Goal: Information Seeking & Learning: Check status

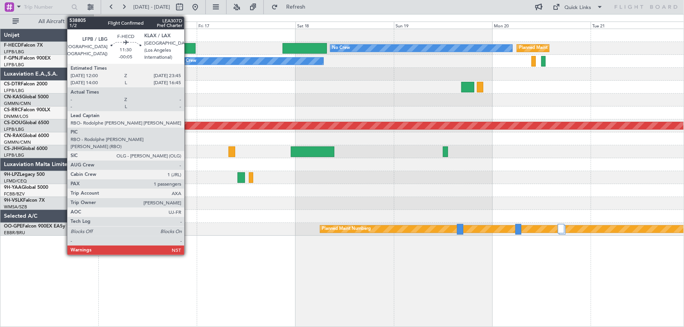
click at [188, 46] on div at bounding box center [171, 48] width 49 height 11
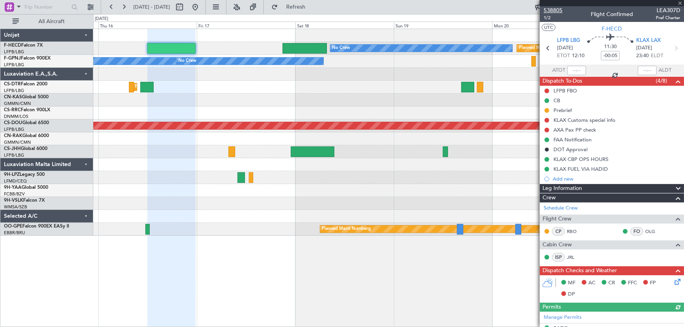
click at [557, 13] on span "538805" at bounding box center [552, 10] width 19 height 8
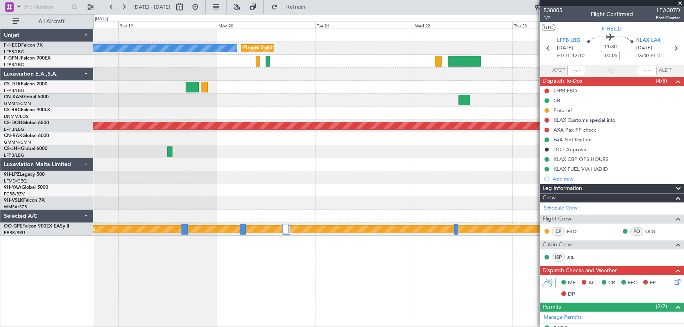
click at [165, 103] on div "Planned Maint [GEOGRAPHIC_DATA] ([GEOGRAPHIC_DATA]) No Crew No Crew Planned Mai…" at bounding box center [388, 132] width 590 height 207
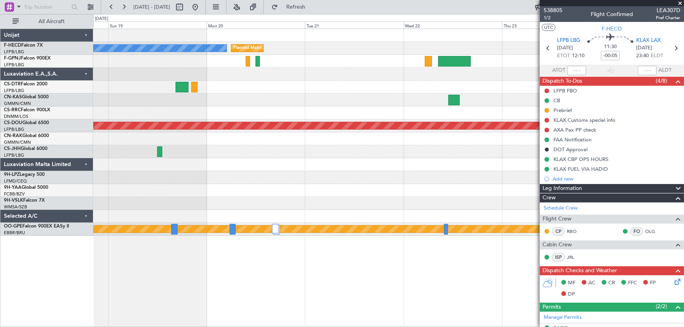
click at [119, 93] on div at bounding box center [388, 87] width 590 height 13
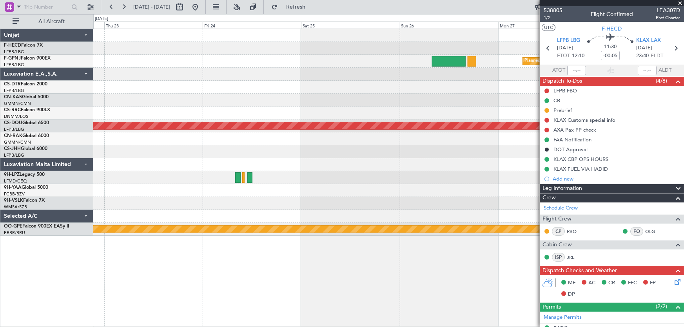
click at [129, 100] on div "Planned Maint [GEOGRAPHIC_DATA] ([GEOGRAPHIC_DATA]) Planned Maint [GEOGRAPHIC_D…" at bounding box center [388, 132] width 590 height 207
click at [95, 98] on div at bounding box center [388, 100] width 590 height 13
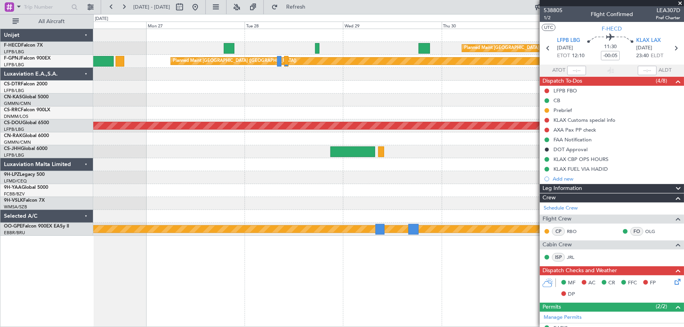
click at [146, 98] on div at bounding box center [388, 100] width 590 height 13
click at [238, 103] on div at bounding box center [388, 100] width 590 height 13
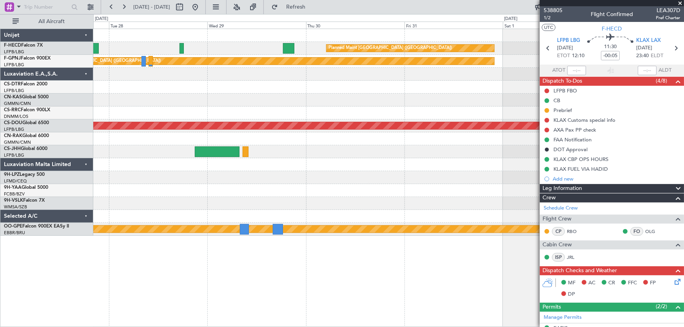
click at [250, 106] on div "Planned Maint [GEOGRAPHIC_DATA] ([GEOGRAPHIC_DATA]) Planned Maint [GEOGRAPHIC_D…" at bounding box center [388, 132] width 590 height 207
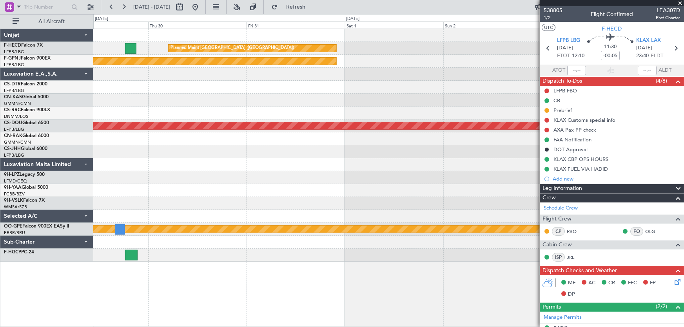
click at [304, 109] on div "Planned Maint [GEOGRAPHIC_DATA] ([GEOGRAPHIC_DATA]) Planned Maint [GEOGRAPHIC_D…" at bounding box center [388, 145] width 590 height 233
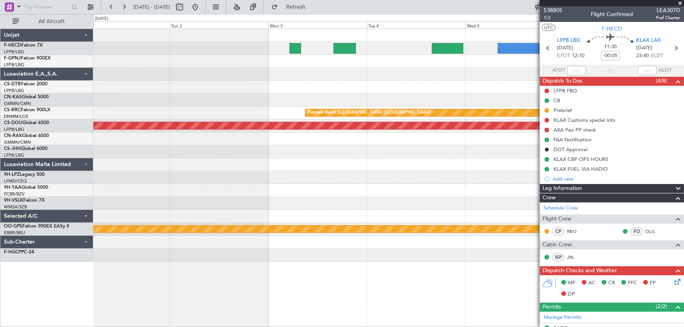
click at [257, 106] on div at bounding box center [388, 100] width 590 height 13
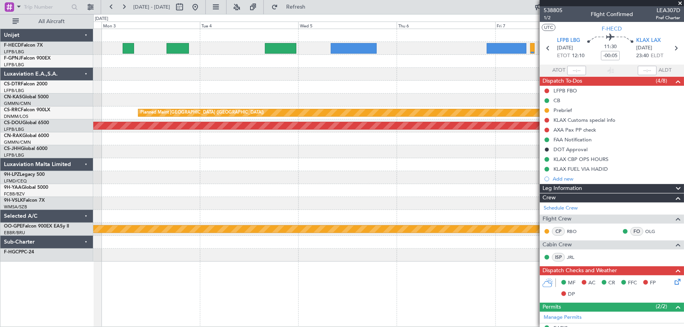
click at [323, 100] on div "Planned Maint [GEOGRAPHIC_DATA] ([GEOGRAPHIC_DATA]) Planned Maint [GEOGRAPHIC_D…" at bounding box center [388, 145] width 590 height 233
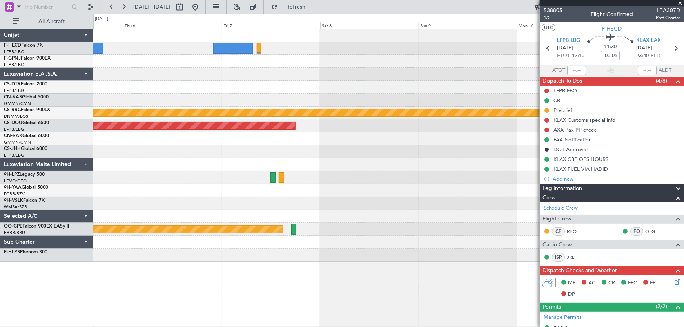
click at [259, 97] on div "Planned Maint [GEOGRAPHIC_DATA] ([GEOGRAPHIC_DATA]) Planned Maint [GEOGRAPHIC_D…" at bounding box center [388, 145] width 590 height 233
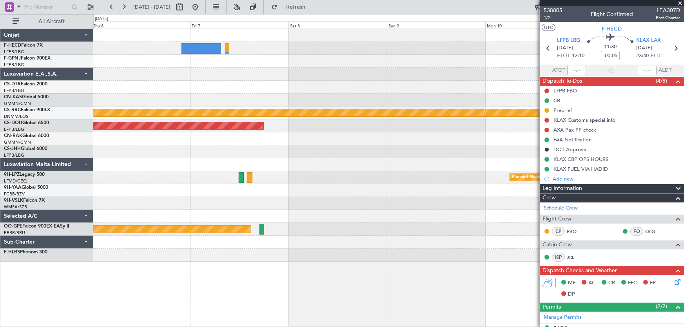
click at [309, 99] on div "Planned Maint [GEOGRAPHIC_DATA] ([GEOGRAPHIC_DATA]) Planned Maint [GEOGRAPHIC_D…" at bounding box center [388, 145] width 590 height 233
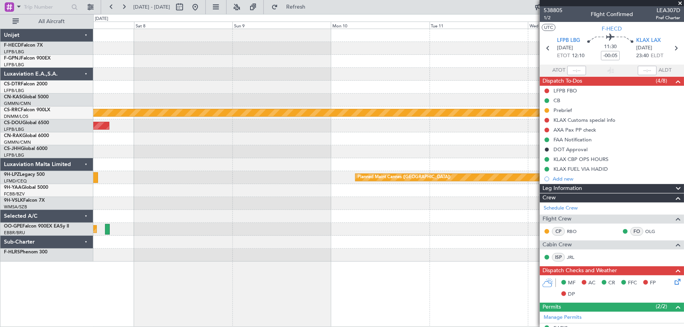
click at [312, 105] on div at bounding box center [388, 100] width 590 height 13
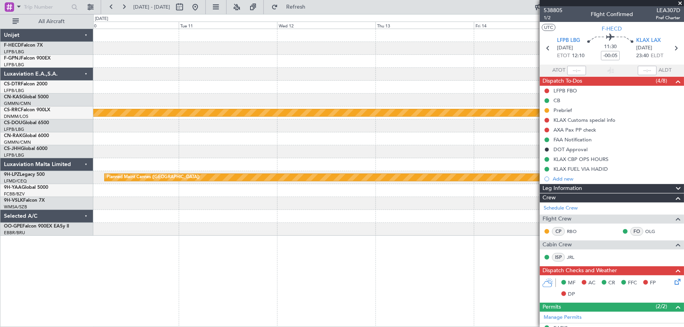
click at [199, 65] on div at bounding box center [388, 61] width 590 height 13
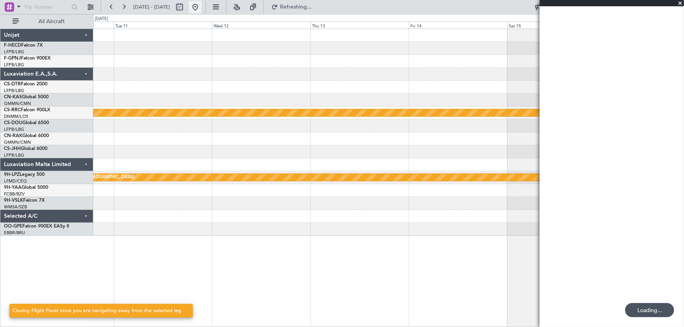
click at [201, 11] on button at bounding box center [195, 7] width 13 height 13
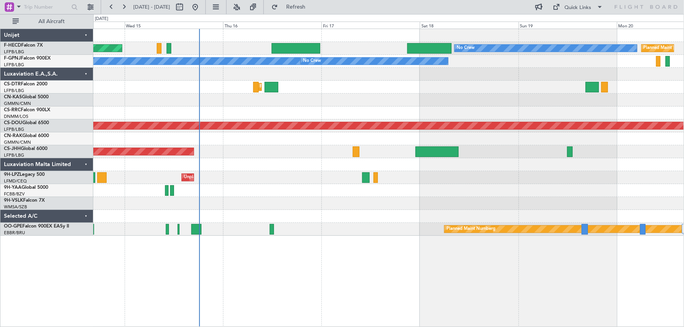
click at [246, 78] on div at bounding box center [388, 74] width 590 height 13
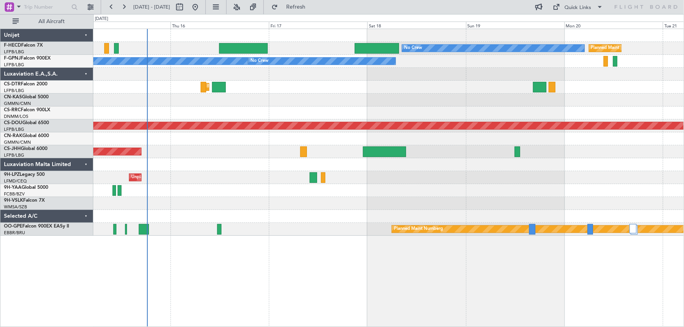
click at [266, 92] on div "Planned Maint Sofia" at bounding box center [388, 87] width 590 height 13
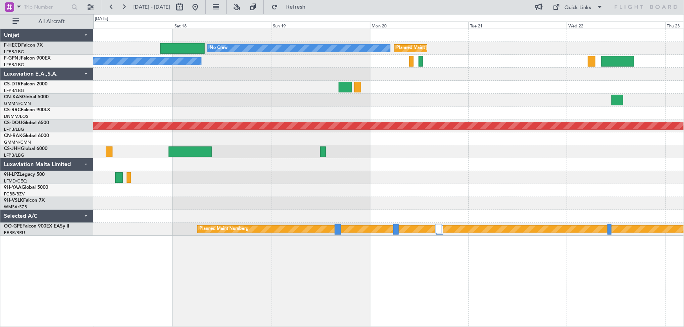
click at [254, 106] on div "No Crew Planned Maint [GEOGRAPHIC_DATA] ([GEOGRAPHIC_DATA]) No Crew No Crew Pla…" at bounding box center [388, 132] width 590 height 207
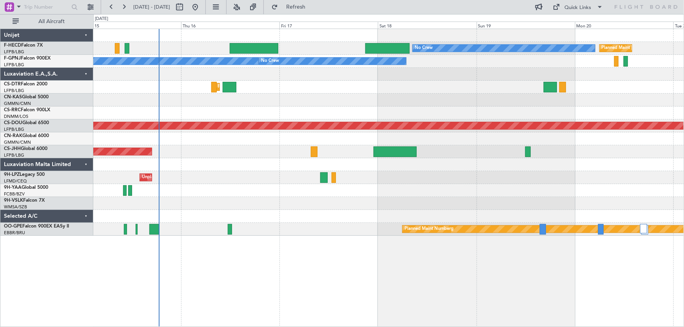
click at [396, 177] on div "Unplanned Maint [GEOGRAPHIC_DATA] ([GEOGRAPHIC_DATA])" at bounding box center [388, 177] width 590 height 13
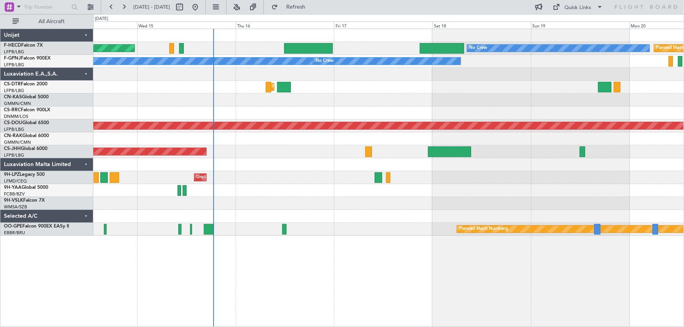
click at [302, 169] on div at bounding box center [388, 164] width 590 height 13
click at [76, 326] on div "Unijet F-HECD Falcon 7X LFPB/LBG Paris ([GEOGRAPHIC_DATA]) F-GPNJ Falcon 900EX …" at bounding box center [46, 178] width 93 height 299
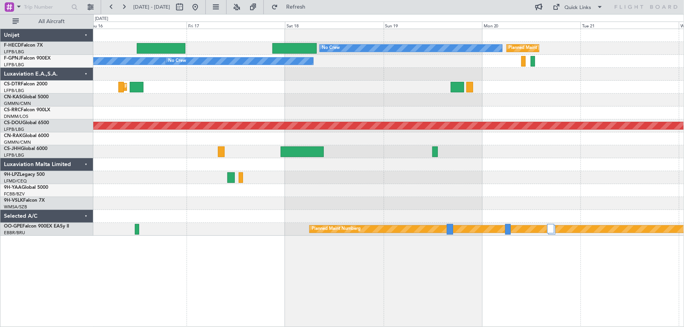
click at [285, 114] on div "Planned Maint [GEOGRAPHIC_DATA] ([GEOGRAPHIC_DATA]) No Crew Planned Maint [GEOG…" at bounding box center [388, 132] width 590 height 207
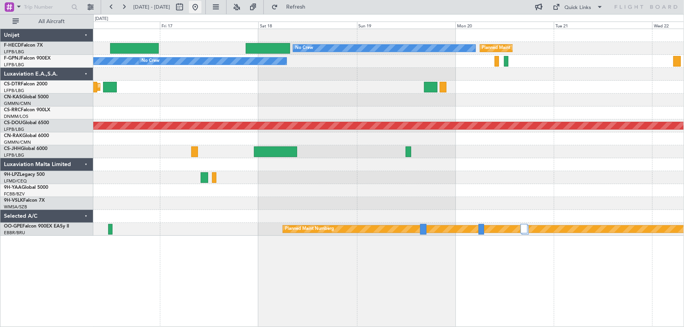
click at [201, 7] on button at bounding box center [195, 7] width 13 height 13
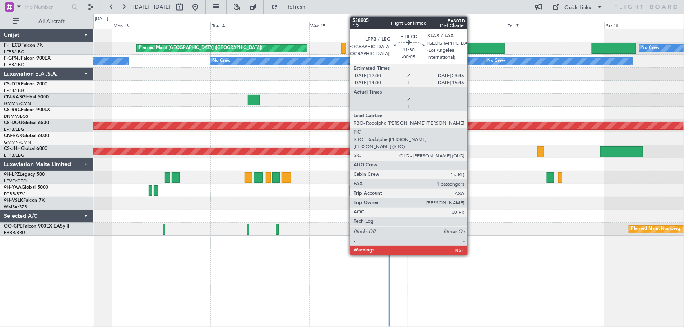
click at [471, 43] on div at bounding box center [480, 48] width 49 height 11
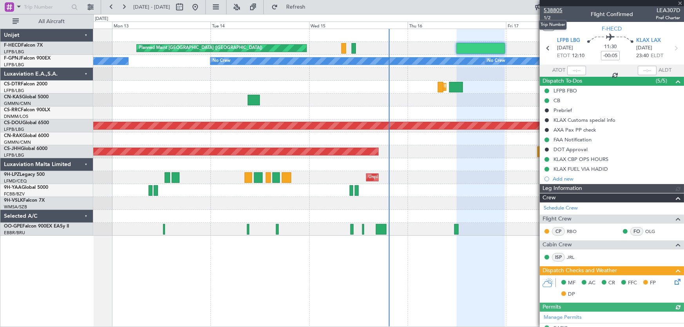
click at [552, 8] on span "538805" at bounding box center [552, 10] width 19 height 8
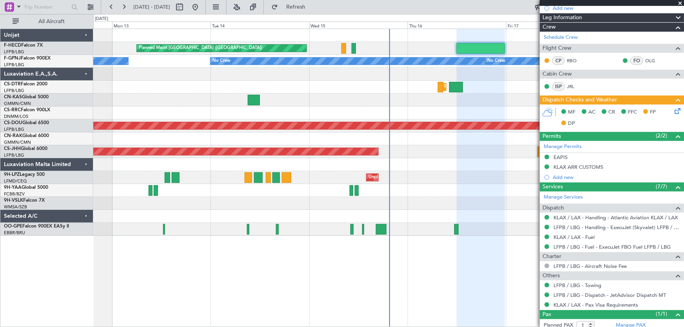
scroll to position [192, 0]
